Goal: Task Accomplishment & Management: Manage account settings

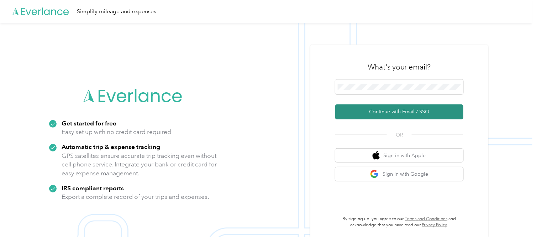
click at [399, 111] on button "Continue with Email / SSO" at bounding box center [399, 111] width 128 height 15
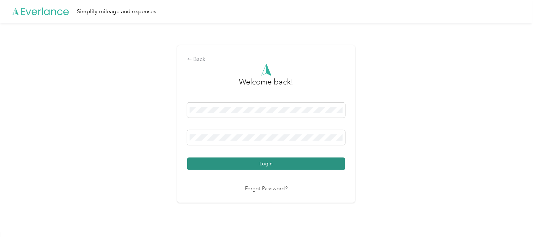
click at [265, 162] on button "Login" at bounding box center [266, 163] width 158 height 12
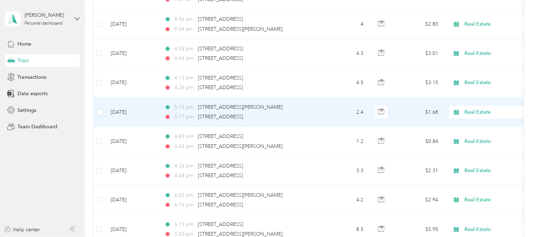
scroll to position [158, 0]
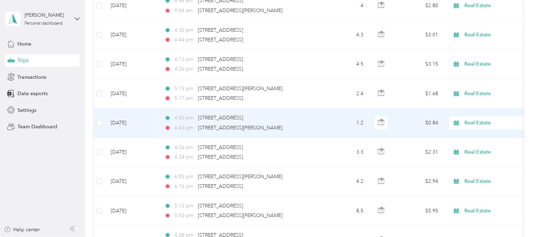
click at [472, 120] on span "Real Estate" at bounding box center [497, 123] width 65 height 8
click at [477, 144] on li "Personal" at bounding box center [492, 148] width 88 height 12
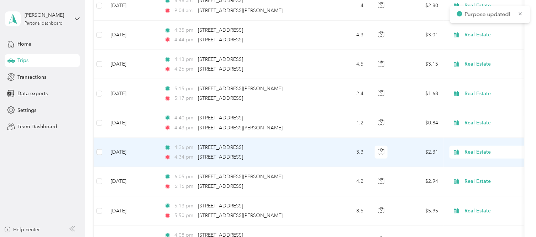
scroll to position [198, 0]
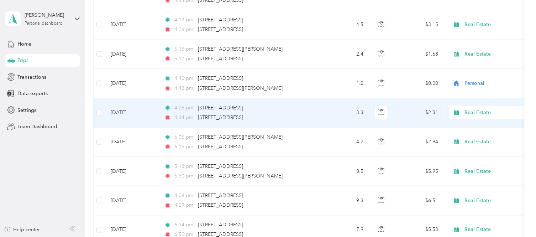
click at [472, 109] on span "Real Estate" at bounding box center [497, 113] width 65 height 8
click at [476, 135] on span "Personal" at bounding box center [499, 138] width 66 height 7
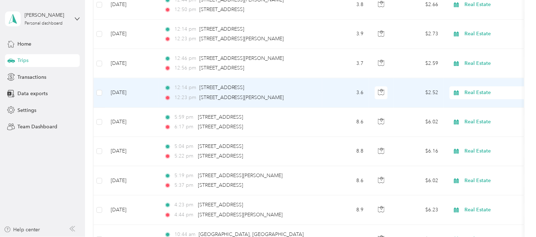
scroll to position [554, 0]
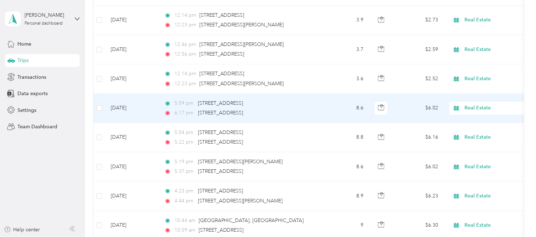
click at [469, 107] on span "Real Estate" at bounding box center [497, 108] width 65 height 8
click at [475, 130] on span "Personal" at bounding box center [499, 133] width 66 height 7
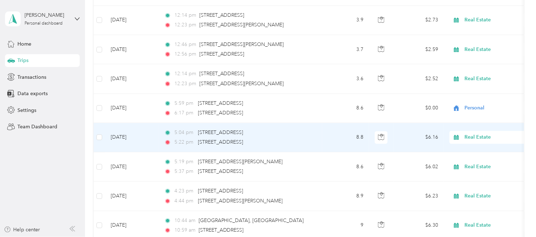
click at [476, 134] on span "Real Estate" at bounding box center [497, 137] width 65 height 8
click at [474, 46] on span "Personal" at bounding box center [499, 49] width 66 height 7
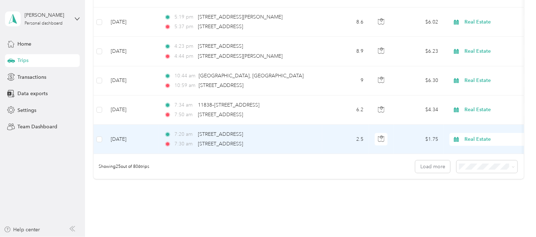
scroll to position [712, 0]
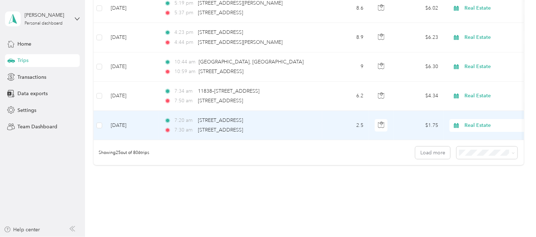
click at [474, 123] on span "Real Estate" at bounding box center [497, 125] width 65 height 8
click at [475, 151] on span "Personal" at bounding box center [499, 149] width 66 height 7
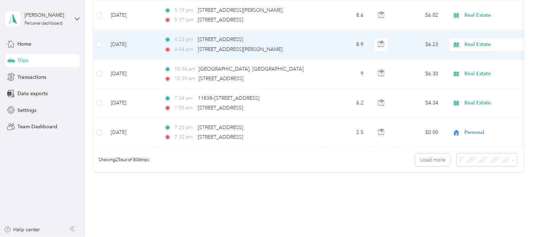
scroll to position [705, 0]
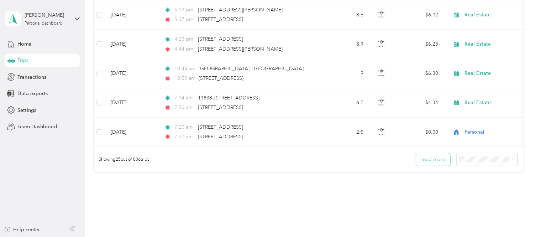
click at [432, 165] on button "Load more" at bounding box center [433, 159] width 35 height 12
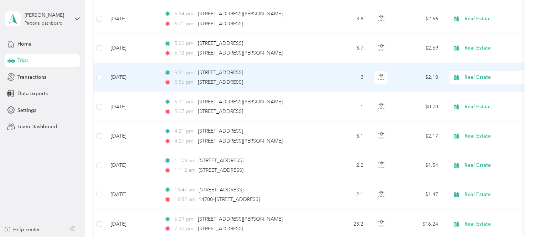
scroll to position [824, 0]
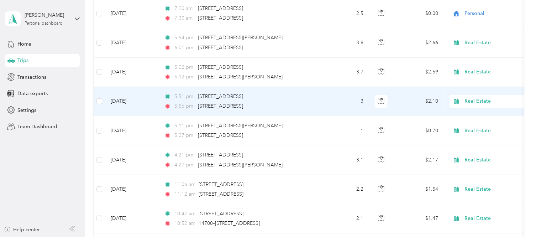
click at [472, 98] on span "Real Estate" at bounding box center [497, 101] width 65 height 8
click at [476, 125] on span "Personal" at bounding box center [499, 127] width 66 height 7
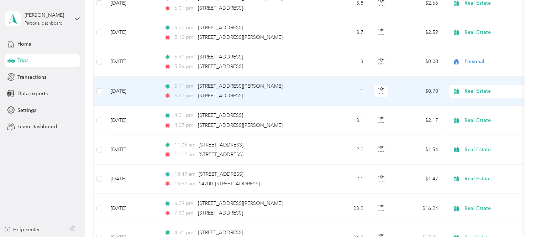
scroll to position [903, 0]
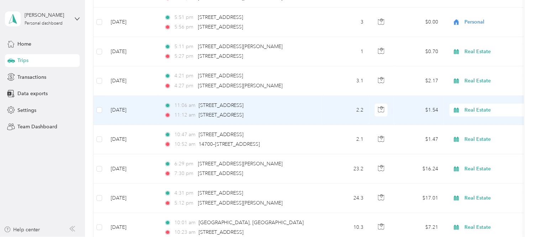
click at [471, 107] on span "Real Estate" at bounding box center [497, 110] width 65 height 8
click at [482, 133] on span "Personal" at bounding box center [499, 135] width 66 height 7
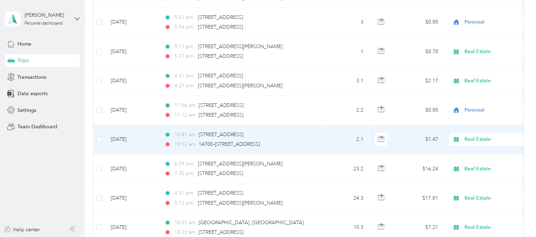
click at [473, 139] on span "Real Estate" at bounding box center [497, 139] width 65 height 8
click at [476, 50] on span "Personal" at bounding box center [499, 51] width 66 height 7
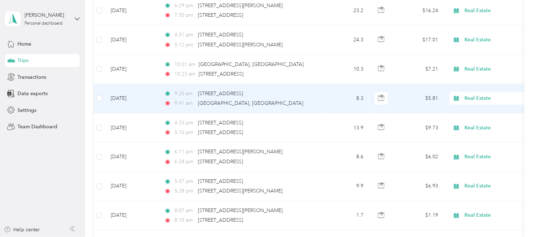
scroll to position [1061, 0]
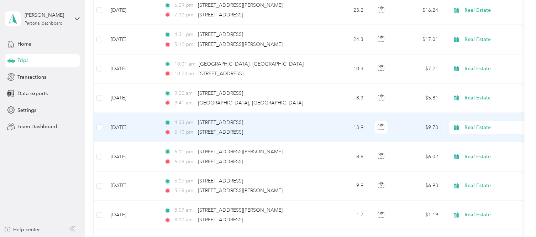
click at [476, 126] on span "Real Estate" at bounding box center [497, 128] width 65 height 8
click at [475, 151] on span "Personal" at bounding box center [499, 153] width 66 height 7
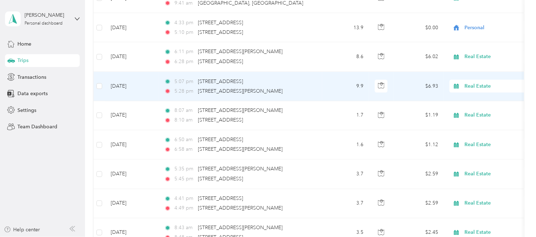
scroll to position [1180, 0]
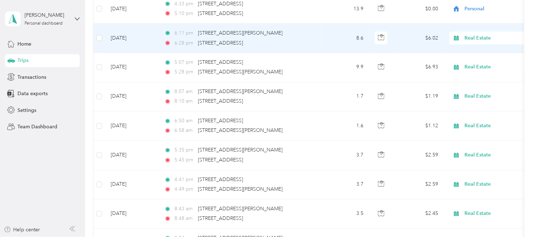
click at [476, 35] on span "Real Estate" at bounding box center [497, 38] width 65 height 8
click at [476, 62] on span "Personal" at bounding box center [499, 64] width 66 height 7
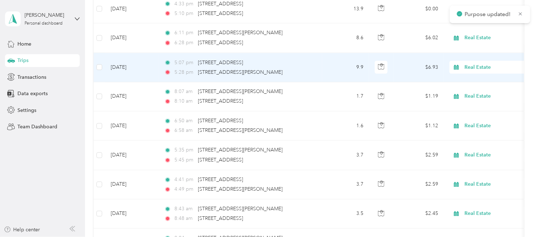
click at [474, 66] on span "Real Estate" at bounding box center [497, 67] width 65 height 8
click at [477, 91] on span "Personal" at bounding box center [499, 93] width 66 height 7
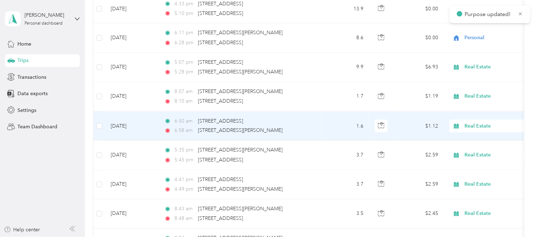
scroll to position [1219, 0]
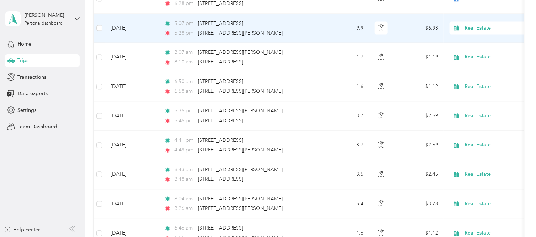
click at [471, 27] on span "Real Estate" at bounding box center [497, 28] width 65 height 8
click at [482, 51] on span "Personal" at bounding box center [499, 53] width 66 height 7
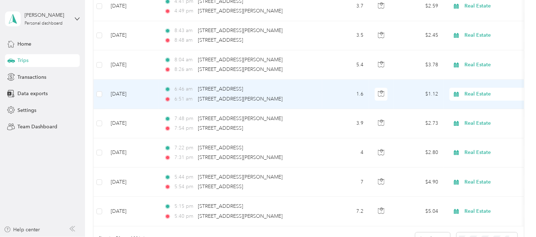
scroll to position [1378, 0]
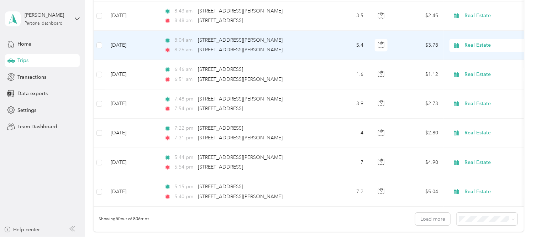
click at [474, 43] on span "Real Estate" at bounding box center [497, 45] width 65 height 8
click at [476, 70] on span "Personal" at bounding box center [499, 71] width 66 height 7
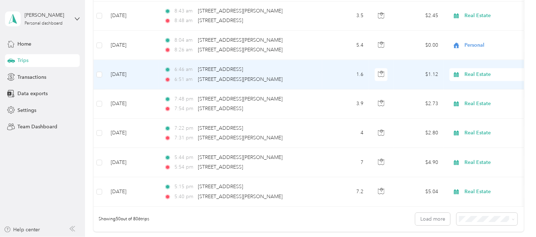
click at [472, 74] on span "Real Estate" at bounding box center [497, 74] width 65 height 8
click at [477, 98] on span "Personal" at bounding box center [499, 100] width 66 height 7
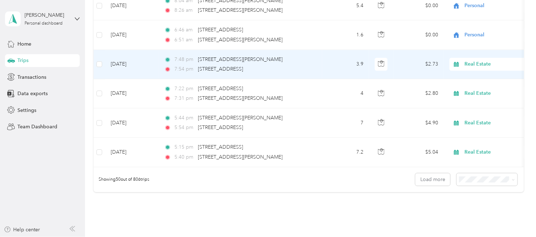
scroll to position [1457, 0]
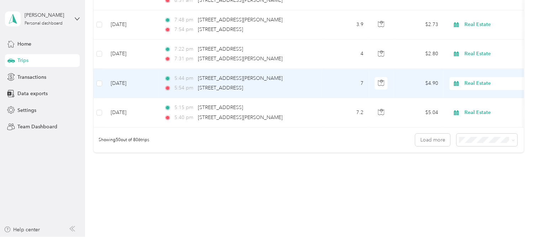
click at [470, 83] on span "Real Estate" at bounding box center [497, 83] width 65 height 8
click at [476, 108] on span "Personal" at bounding box center [499, 109] width 66 height 7
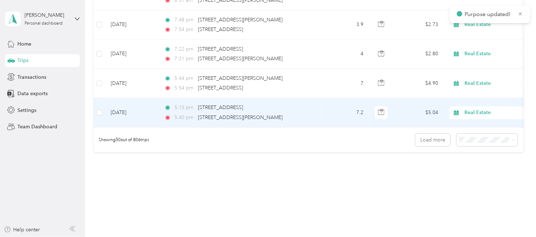
click at [475, 111] on span "Real Estate" at bounding box center [497, 113] width 65 height 8
click at [478, 137] on span "Personal" at bounding box center [499, 138] width 66 height 7
click at [478, 137] on span "Personal" at bounding box center [499, 134] width 66 height 7
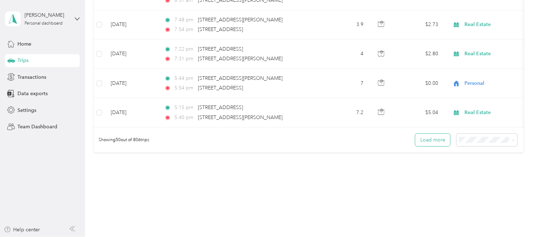
click at [428, 145] on button "Load more" at bounding box center [433, 140] width 35 height 12
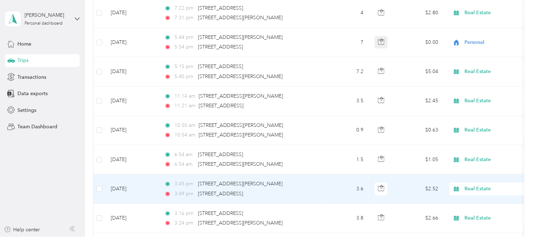
scroll to position [1496, 0]
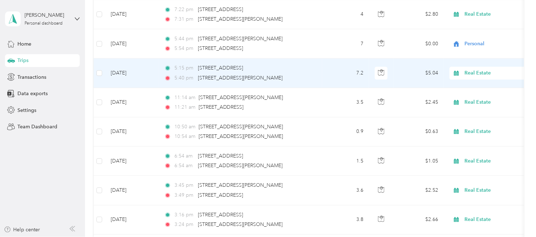
click at [474, 72] on span "Real Estate" at bounding box center [497, 73] width 65 height 8
click at [477, 96] on span "Personal" at bounding box center [499, 99] width 66 height 7
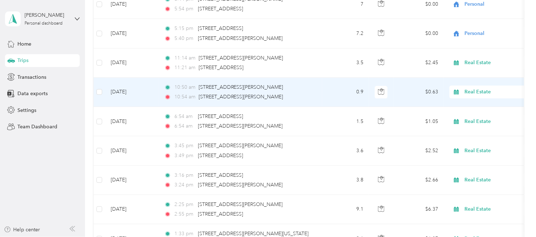
scroll to position [1576, 0]
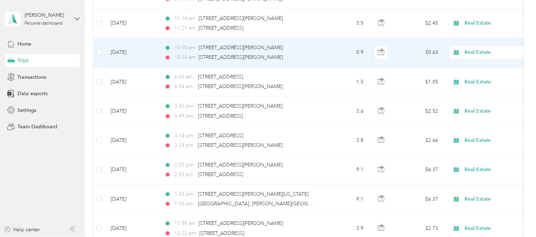
click at [476, 51] on span "Real Estate" at bounding box center [497, 52] width 65 height 8
click at [477, 75] on span "Personal" at bounding box center [499, 78] width 66 height 7
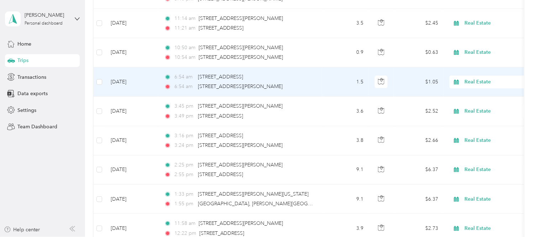
click at [472, 79] on span "Real Estate" at bounding box center [497, 82] width 65 height 8
click at [477, 105] on span "Personal" at bounding box center [499, 107] width 66 height 7
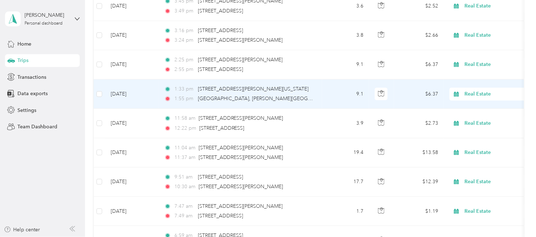
scroll to position [1694, 0]
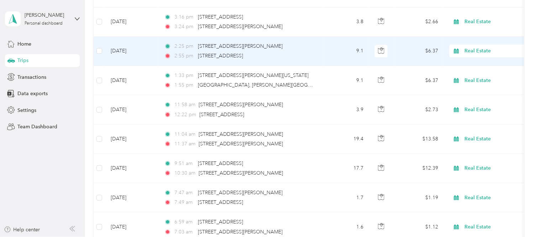
click at [472, 50] on span "Real Estate" at bounding box center [497, 51] width 65 height 8
click at [477, 75] on span "Personal" at bounding box center [499, 77] width 66 height 7
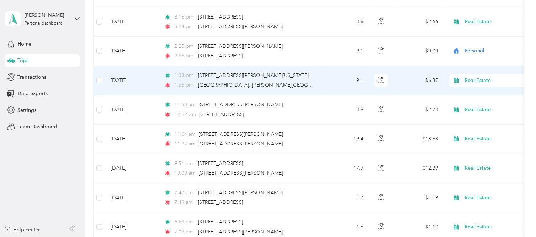
click at [475, 78] on span "Real Estate" at bounding box center [497, 81] width 65 height 8
click at [480, 105] on span "Personal" at bounding box center [499, 106] width 66 height 7
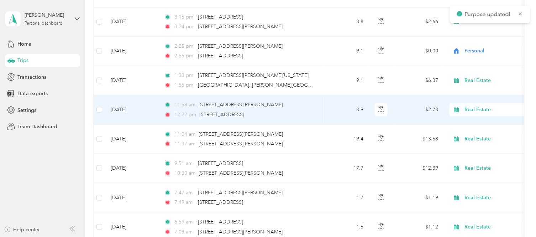
scroll to position [1734, 0]
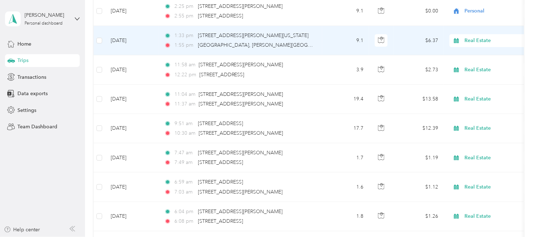
click at [472, 38] on span "Real Estate" at bounding box center [497, 41] width 65 height 8
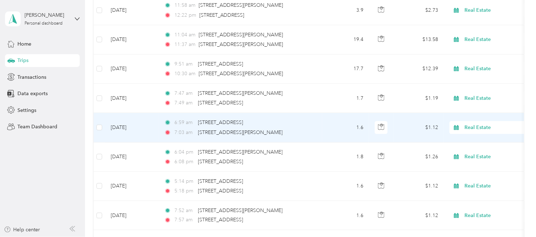
scroll to position [1813, 0]
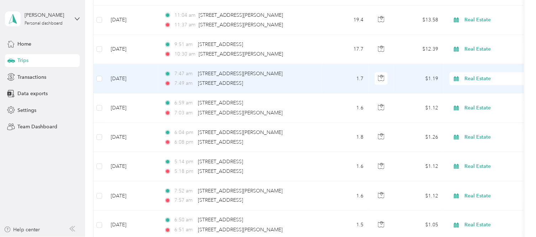
click at [475, 79] on span "Real Estate" at bounding box center [497, 79] width 65 height 8
click at [482, 101] on span "Personal" at bounding box center [499, 104] width 66 height 7
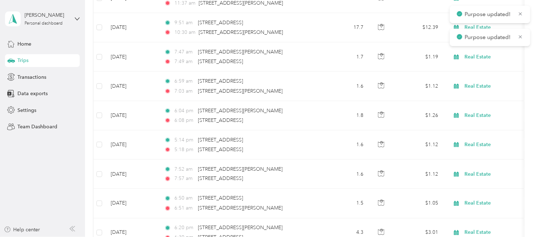
scroll to position [1853, 0]
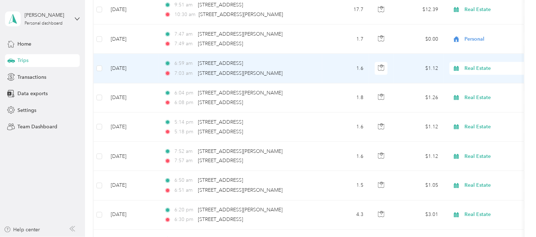
click at [472, 67] on span "Real Estate" at bounding box center [497, 68] width 65 height 8
click at [479, 94] on span "Personal" at bounding box center [499, 94] width 66 height 7
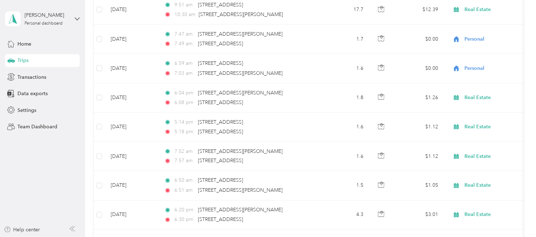
scroll to position [1892, 0]
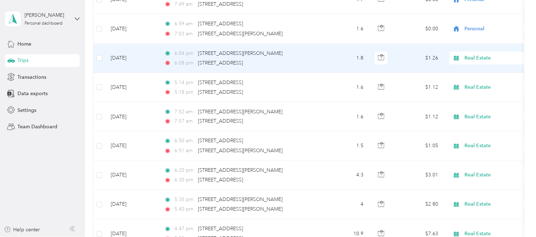
click at [475, 57] on span "Real Estate" at bounding box center [497, 58] width 65 height 8
click at [480, 83] on span "Personal" at bounding box center [499, 84] width 66 height 7
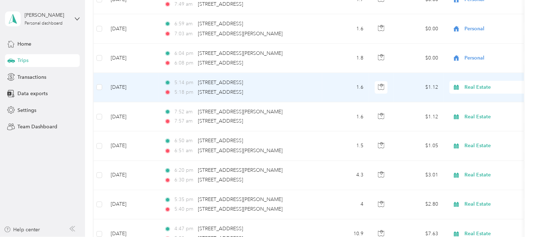
click at [472, 87] on span "Real Estate" at bounding box center [497, 87] width 65 height 8
click at [480, 111] on span "Personal" at bounding box center [499, 113] width 66 height 7
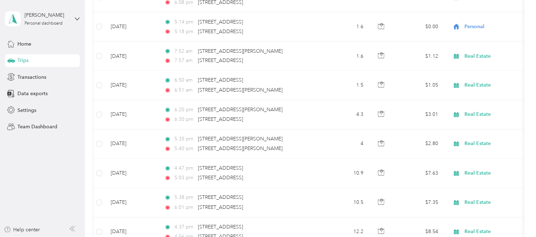
scroll to position [1971, 0]
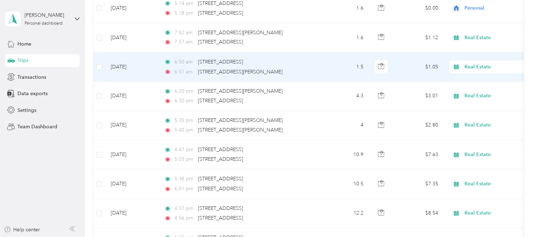
click at [477, 66] on span "Real Estate" at bounding box center [497, 67] width 65 height 8
click at [477, 91] on span "Personal" at bounding box center [499, 93] width 66 height 7
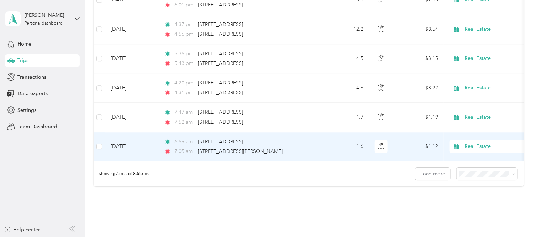
scroll to position [2209, 0]
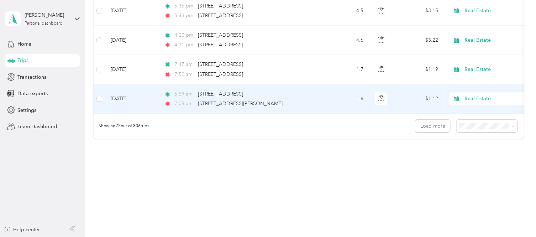
click at [470, 95] on span "Real Estate" at bounding box center [497, 99] width 65 height 8
click at [477, 119] on span "Personal" at bounding box center [499, 119] width 66 height 7
click at [431, 125] on button "Load more" at bounding box center [433, 126] width 35 height 12
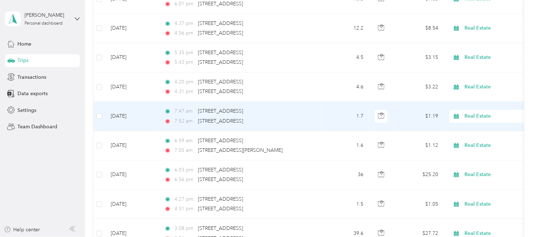
scroll to position [2169, 0]
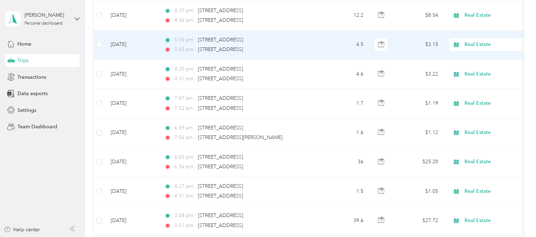
click at [475, 45] on span "Real Estate" at bounding box center [497, 45] width 65 height 8
click at [479, 69] on span "Personal" at bounding box center [499, 71] width 66 height 7
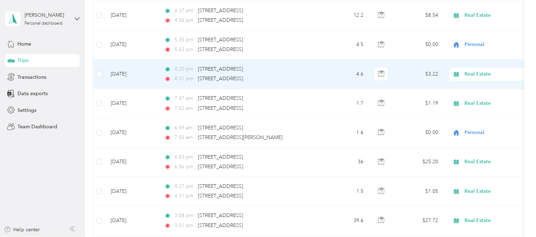
click at [476, 75] on span "Real Estate" at bounding box center [497, 74] width 65 height 8
click at [478, 98] on span "Personal" at bounding box center [499, 100] width 66 height 7
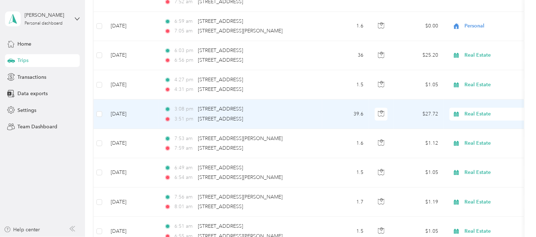
scroll to position [2288, 0]
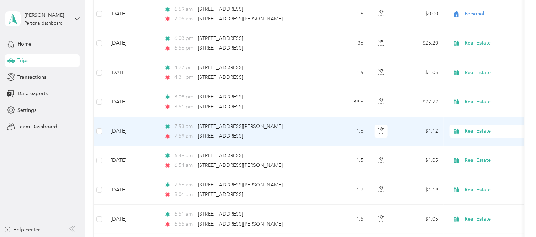
click at [467, 130] on span "Real Estate" at bounding box center [497, 131] width 65 height 8
click at [479, 42] on span "Personal" at bounding box center [499, 43] width 66 height 7
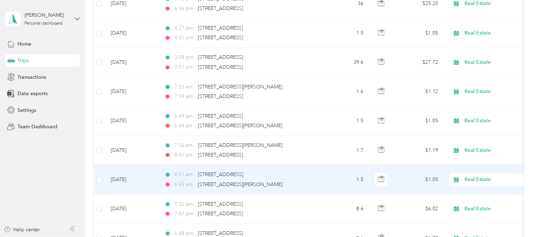
scroll to position [2367, 0]
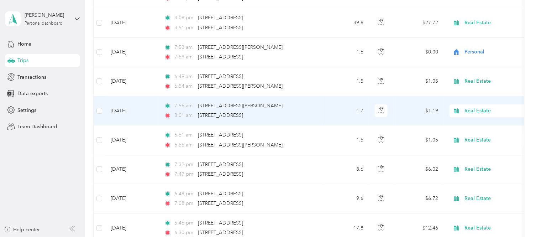
click at [472, 111] on span "Real Estate" at bounding box center [497, 111] width 65 height 8
click at [481, 134] on span "Personal" at bounding box center [499, 137] width 66 height 7
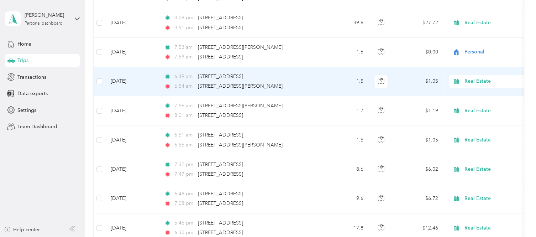
click at [481, 81] on span "Real Estate" at bounding box center [497, 81] width 65 height 8
click at [480, 105] on span "Personal" at bounding box center [499, 107] width 66 height 7
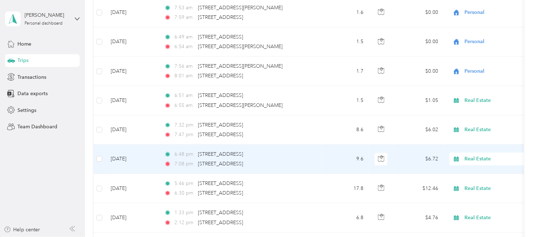
scroll to position [2446, 0]
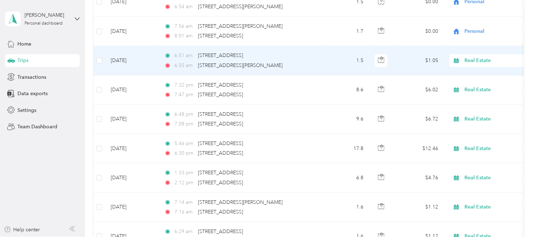
click at [475, 58] on span "Real Estate" at bounding box center [497, 61] width 65 height 8
click at [475, 85] on span "Personal" at bounding box center [499, 87] width 66 height 7
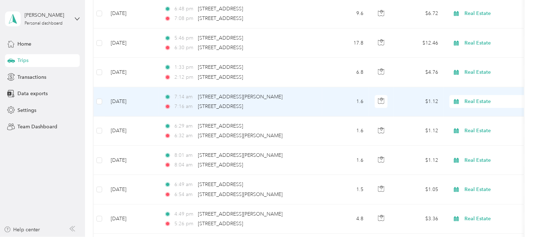
scroll to position [2565, 0]
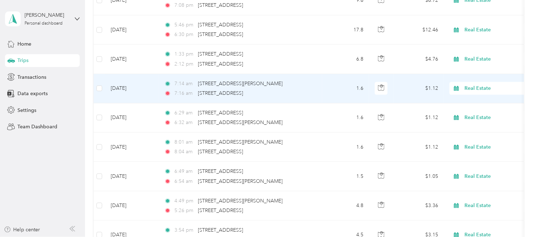
click at [471, 87] on span "Real Estate" at bounding box center [497, 88] width 65 height 8
click at [478, 112] on span "Personal" at bounding box center [499, 114] width 66 height 7
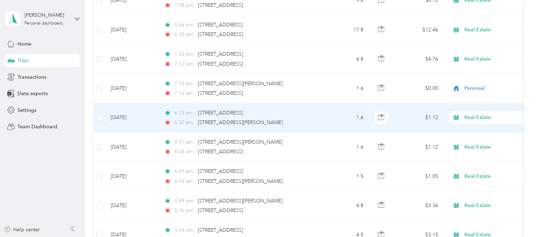
click at [479, 118] on span "Real Estate" at bounding box center [497, 118] width 65 height 8
click at [474, 142] on span "Personal" at bounding box center [499, 144] width 66 height 7
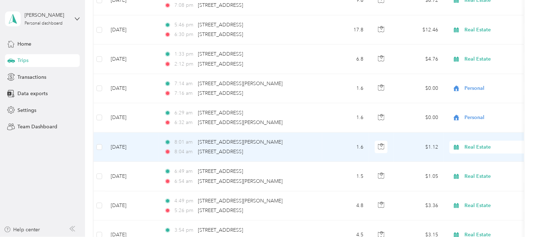
click at [475, 146] on span "Real Estate" at bounding box center [497, 147] width 65 height 8
click at [467, 59] on span "Personal" at bounding box center [499, 59] width 66 height 7
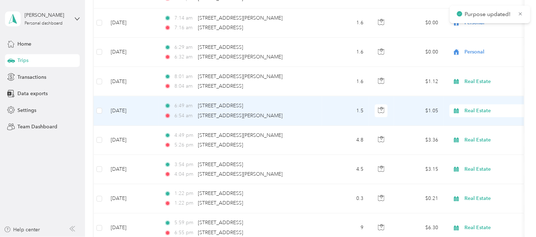
scroll to position [2644, 0]
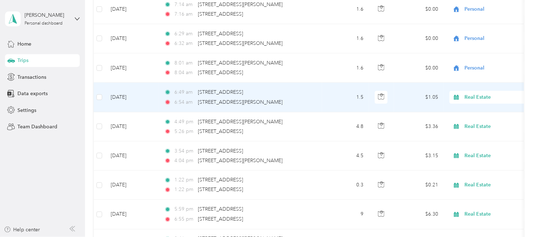
click at [474, 96] on span "Real Estate" at bounding box center [497, 97] width 65 height 8
click at [478, 120] on span "Personal" at bounding box center [499, 123] width 66 height 7
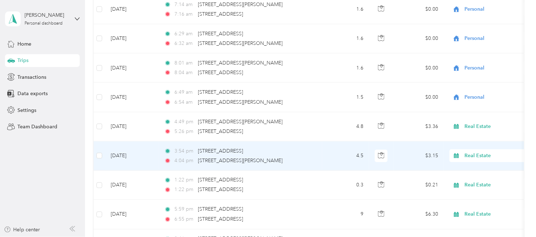
scroll to position [2683, 0]
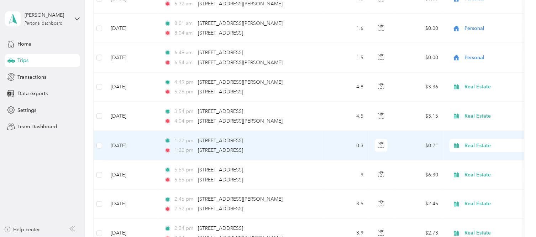
click at [472, 145] on span "Real Estate" at bounding box center [497, 146] width 65 height 8
click at [475, 57] on span "Personal" at bounding box center [499, 58] width 66 height 7
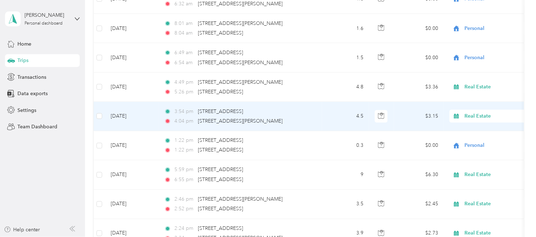
click at [475, 117] on span "Real Estate" at bounding box center [497, 116] width 65 height 8
click at [475, 140] on span "Personal" at bounding box center [499, 143] width 66 height 7
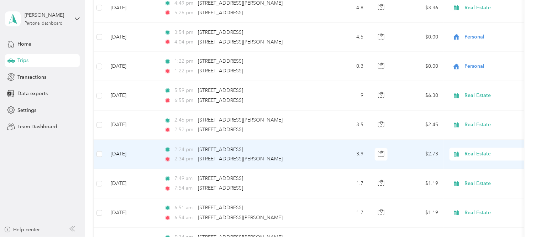
scroll to position [2802, 0]
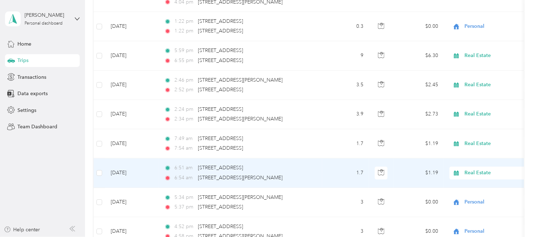
click at [469, 173] on span "Real Estate" at bounding box center [497, 173] width 65 height 8
click at [472, 84] on span "Personal" at bounding box center [499, 85] width 66 height 7
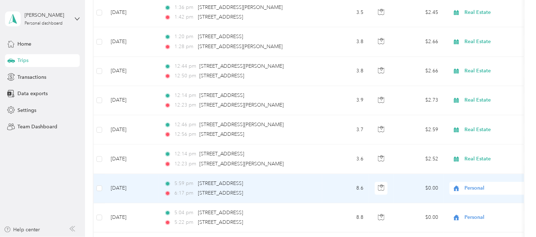
scroll to position [468, 0]
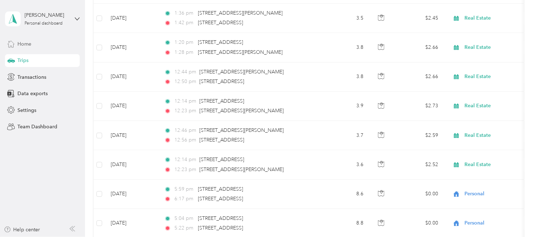
click at [23, 38] on div "Home" at bounding box center [42, 43] width 75 height 13
